Goal: Navigation & Orientation: Find specific page/section

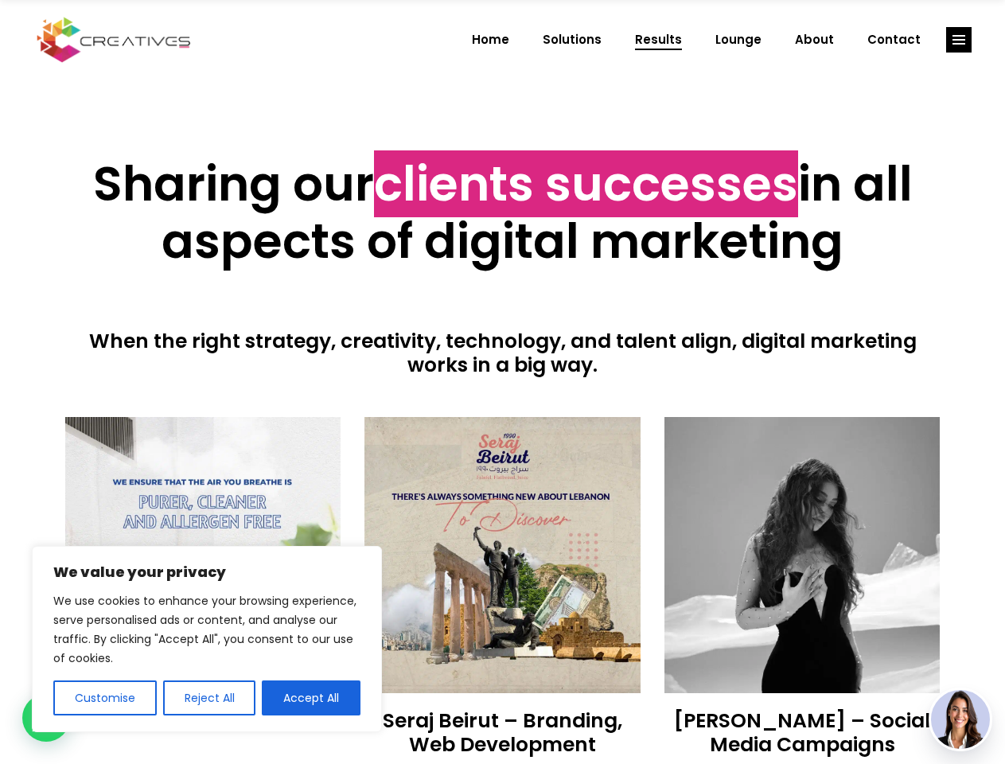
click at [502, 382] on div at bounding box center [503, 397] width 876 height 40
click at [104, 698] on button "Customise" at bounding box center [104, 698] width 103 height 35
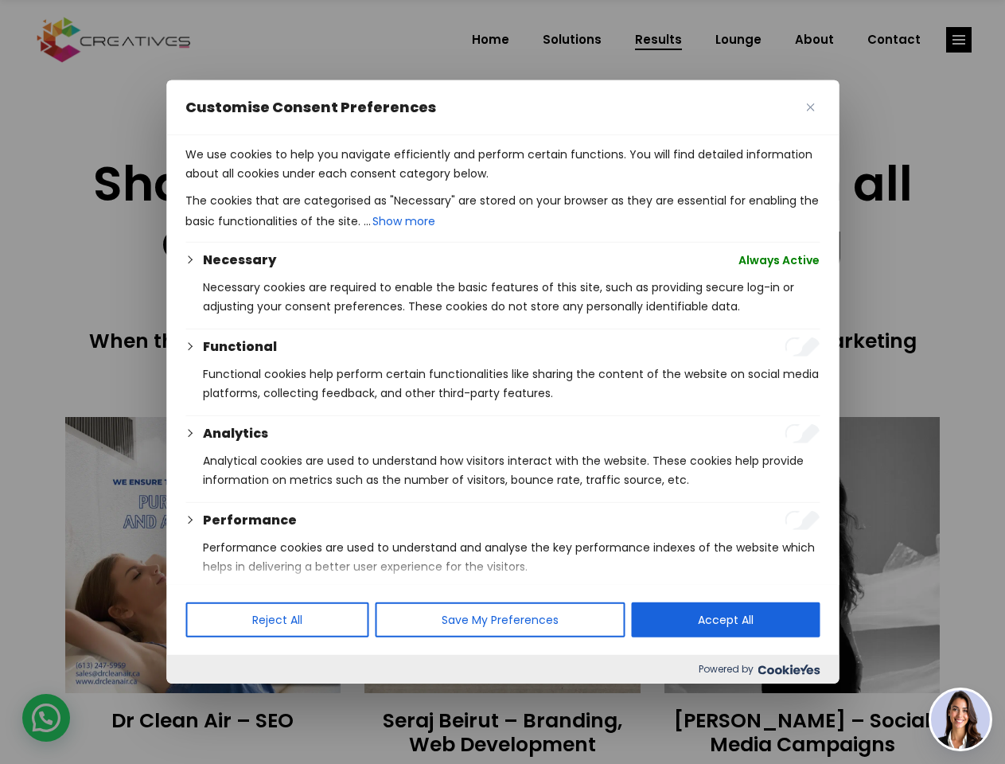
click at [209, 698] on div at bounding box center [502, 382] width 1005 height 764
click at [311, 183] on p "We use cookies to help you navigate efficiently and perform certain functions. …" at bounding box center [502, 164] width 634 height 38
click at [959, 40] on div at bounding box center [502, 382] width 1005 height 764
click at [961, 720] on img at bounding box center [960, 719] width 59 height 59
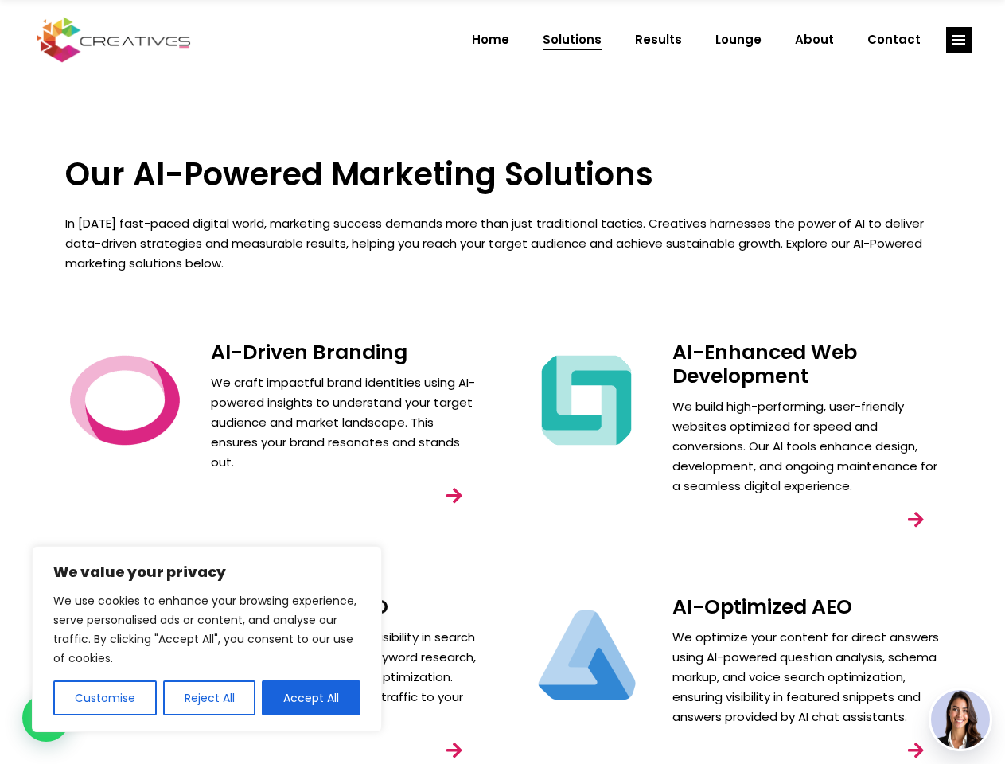
click at [503, 382] on div "AI-Enhanced Web Development We build high-performing, user-friendly websites op…" at bounding box center [734, 456] width 462 height 255
click at [104, 698] on button "Customise" at bounding box center [104, 698] width 103 height 35
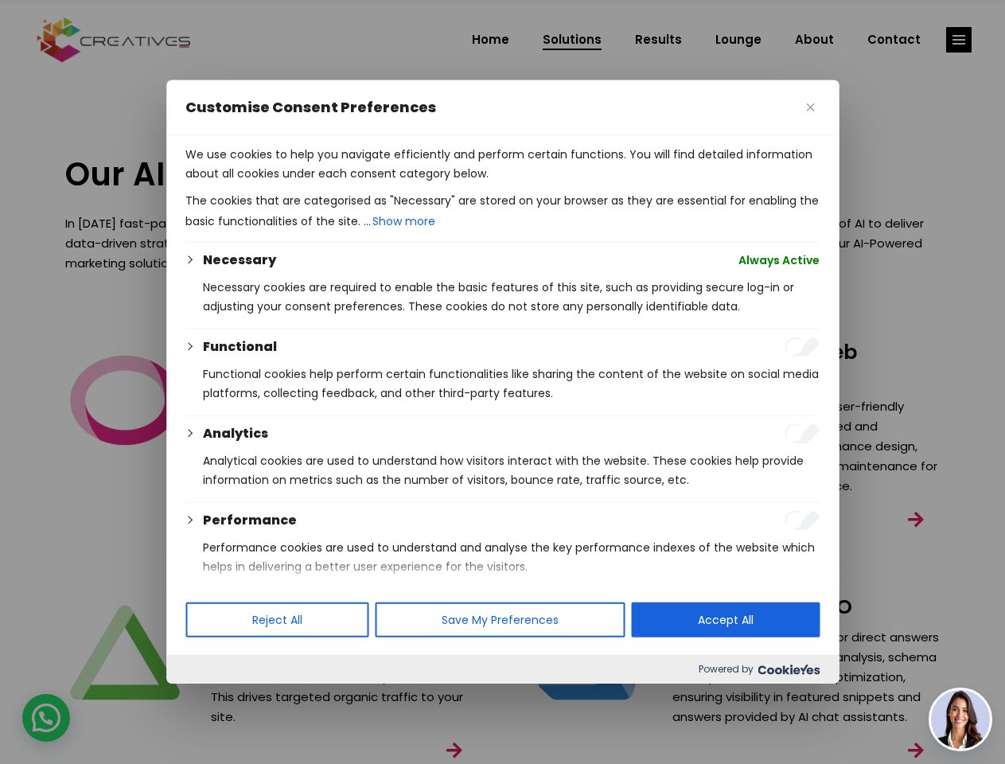
click at [209, 698] on div at bounding box center [502, 382] width 1005 height 764
click at [311, 183] on p "We use cookies to help you navigate efficiently and perform certain functions. …" at bounding box center [502, 164] width 634 height 38
click at [959, 40] on div at bounding box center [502, 382] width 1005 height 764
click at [961, 720] on img at bounding box center [960, 719] width 59 height 59
